Goal: Task Accomplishment & Management: Complete application form

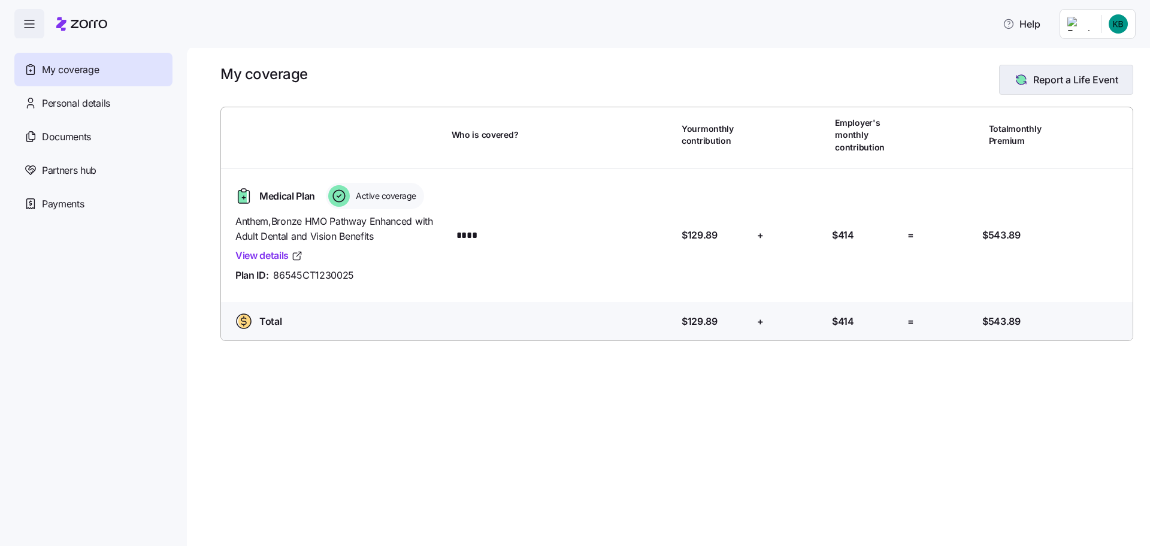
click at [1092, 78] on span "Report a Life Event" at bounding box center [1075, 79] width 85 height 14
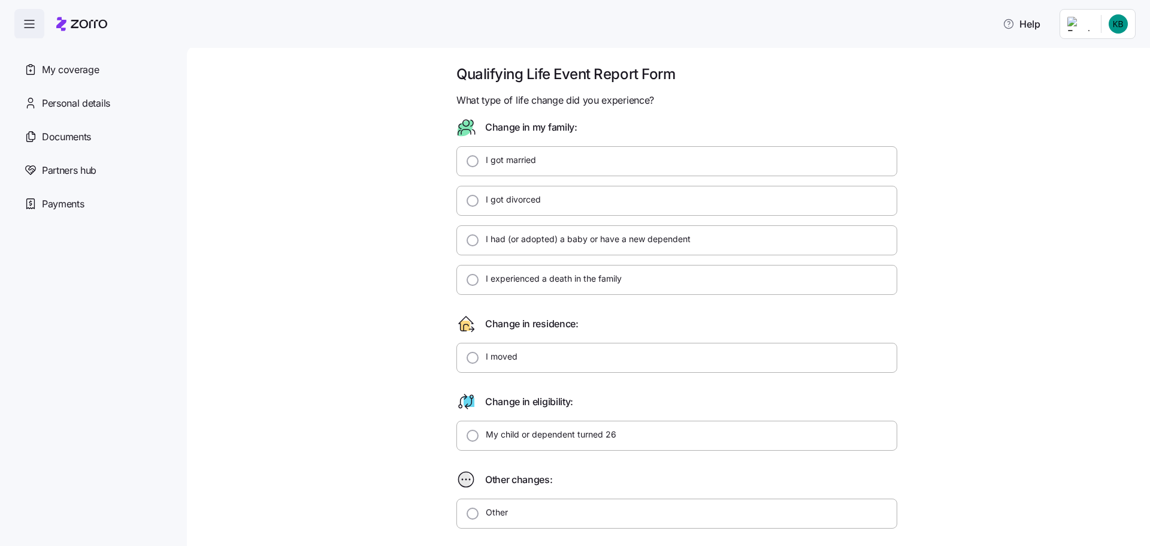
click at [502, 159] on label "I got married" at bounding box center [508, 160] width 58 height 12
click at [479, 159] on input "I got married" at bounding box center [473, 161] width 12 height 12
radio input "true"
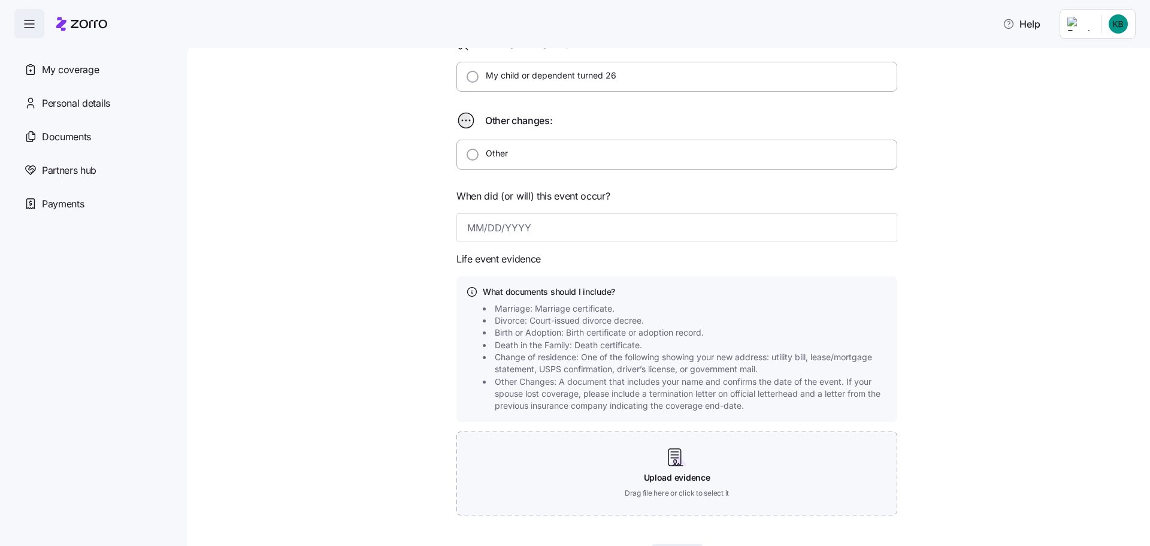
scroll to position [359, 0]
click at [600, 230] on input at bounding box center [676, 227] width 441 height 29
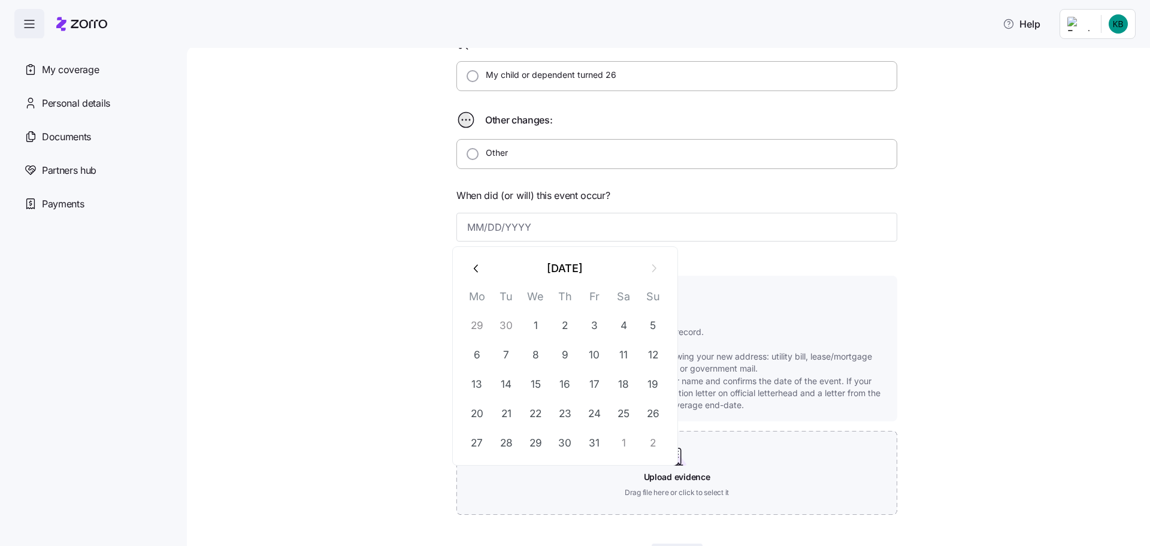
click at [476, 270] on icon "button" at bounding box center [476, 268] width 4 height 8
click at [631, 381] on button "20" at bounding box center [623, 384] width 29 height 29
type input "[DATE]"
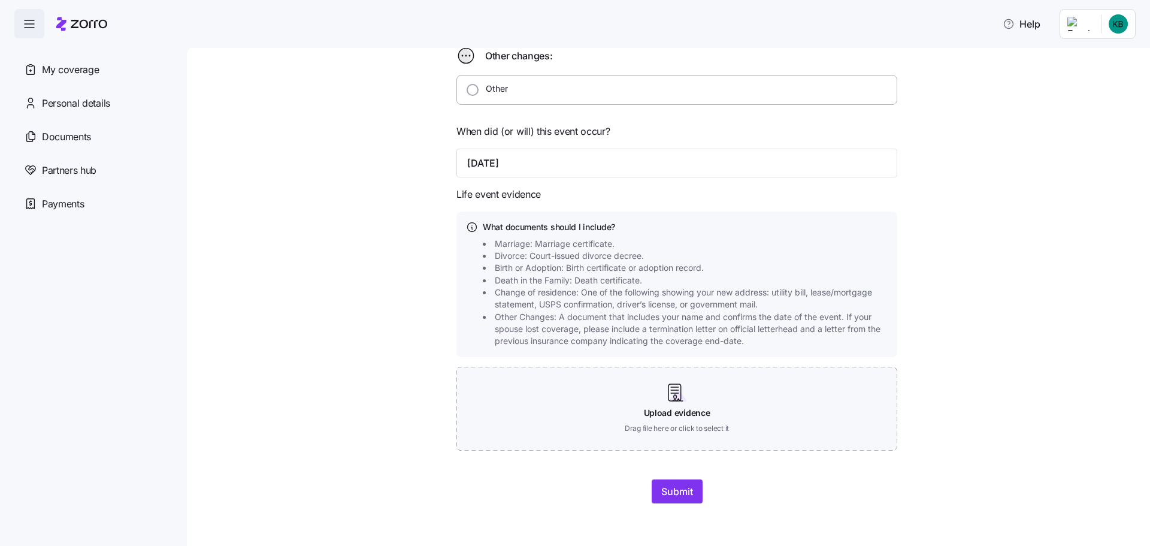
scroll to position [424, 0]
click at [670, 493] on span "Submit" at bounding box center [677, 490] width 32 height 14
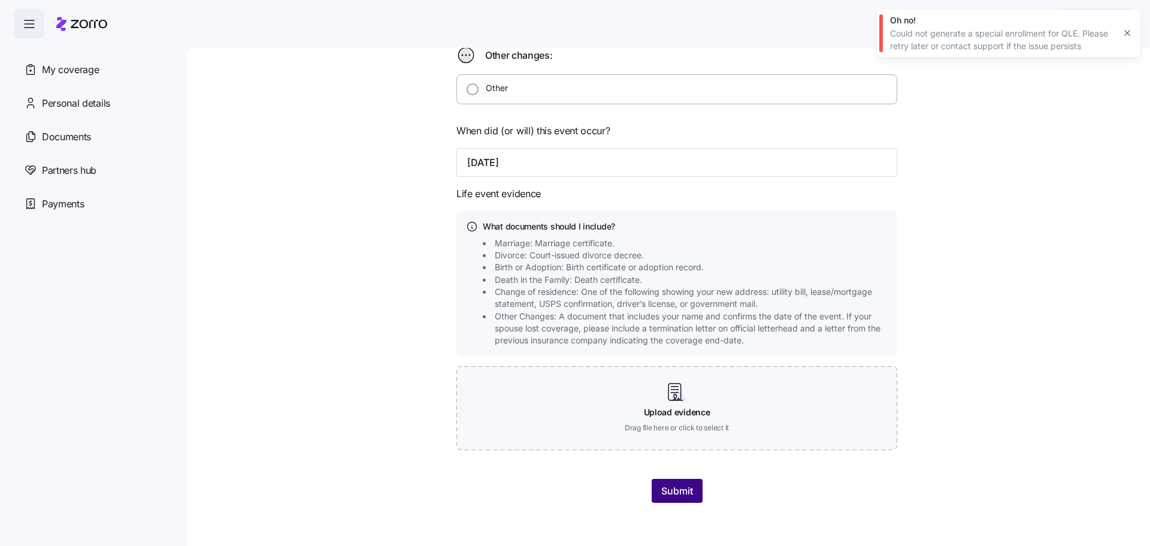
click at [686, 497] on span "Submit" at bounding box center [677, 490] width 32 height 14
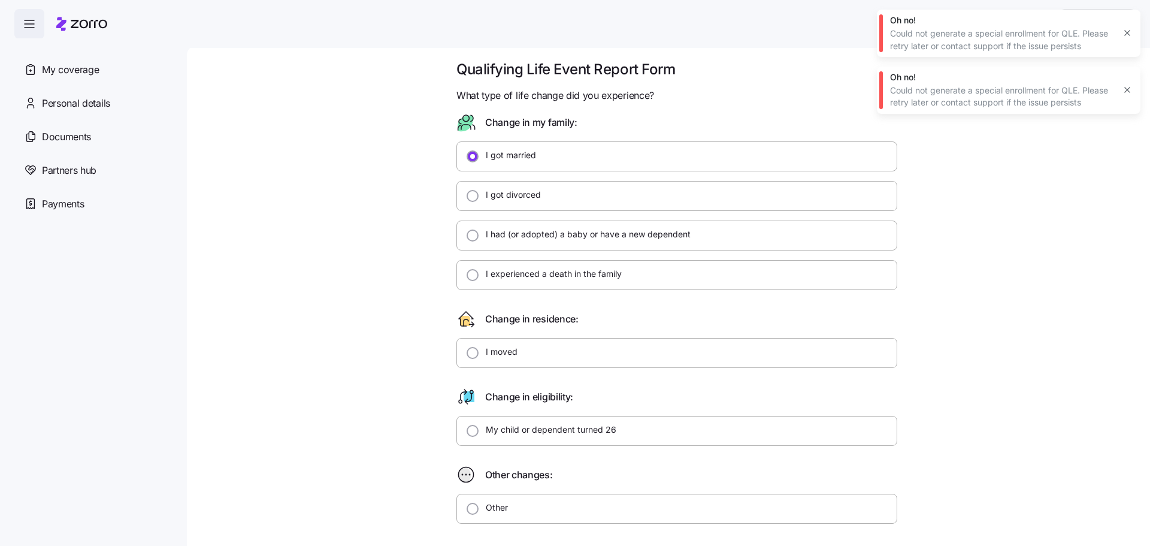
scroll to position [0, 0]
